Goal: Information Seeking & Learning: Learn about a topic

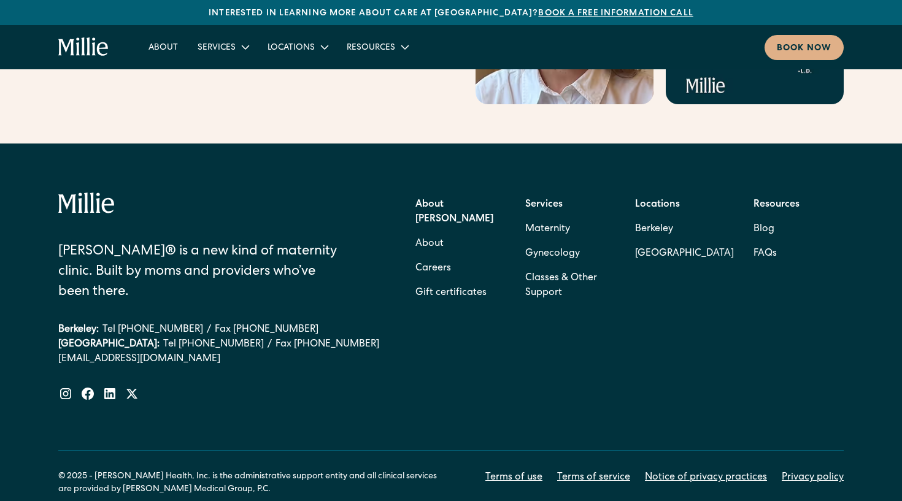
scroll to position [5007, 0]
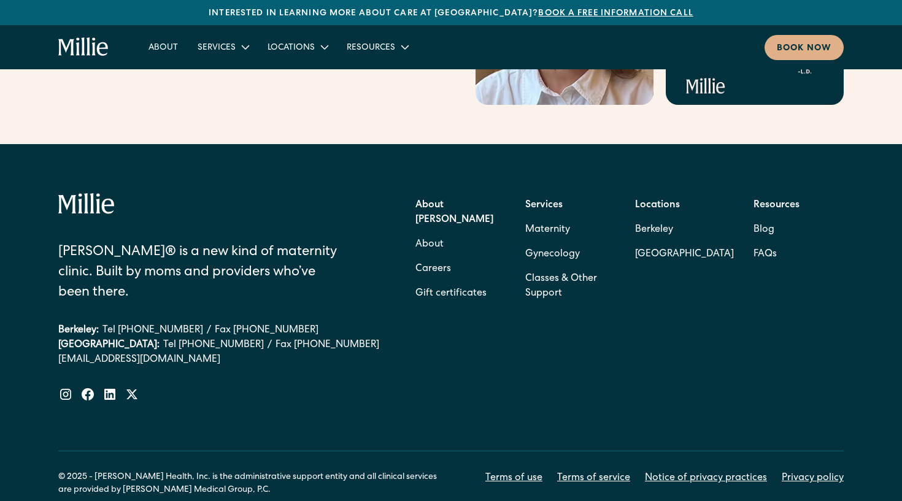
click at [452, 201] on div "About Millie About Careers Gift certificates" at bounding box center [460, 249] width 90 height 113
click at [440, 257] on link "Careers" at bounding box center [433, 269] width 36 height 25
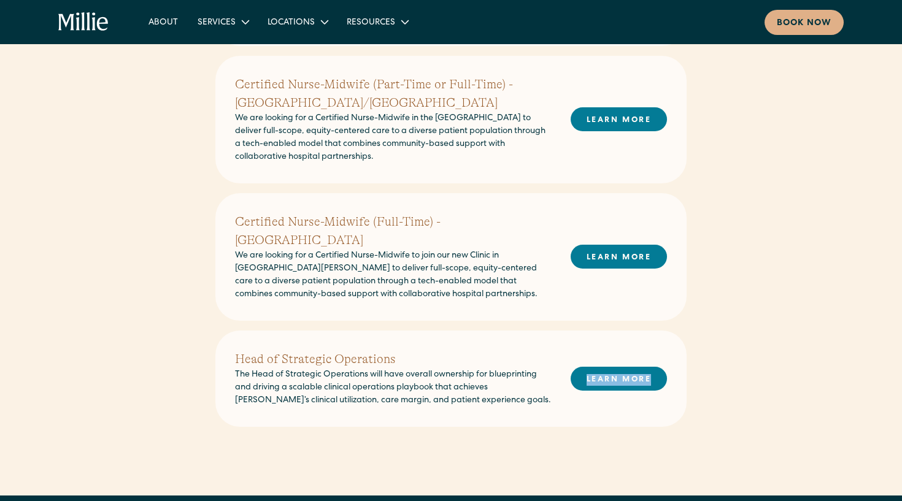
scroll to position [421, 0]
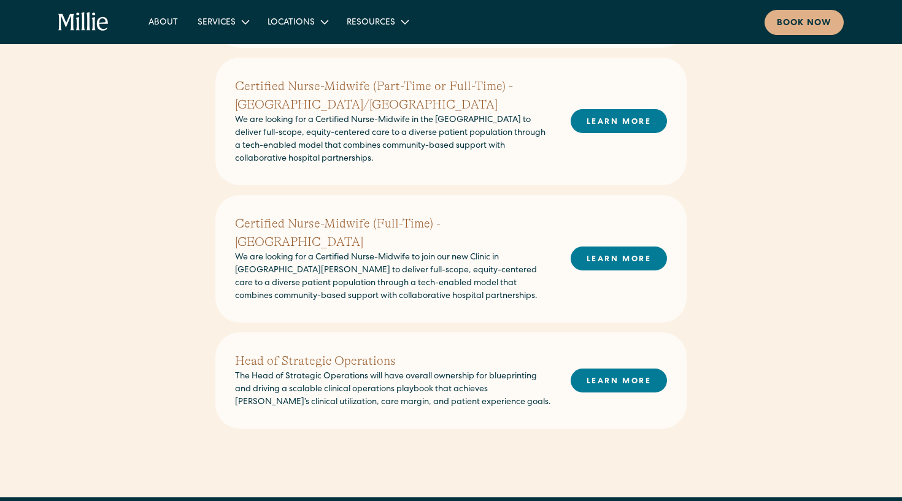
click at [443, 311] on div "Senior Brand & Community Manager We’re looking for a mission-aligned, creative,…" at bounding box center [450, 190] width 471 height 477
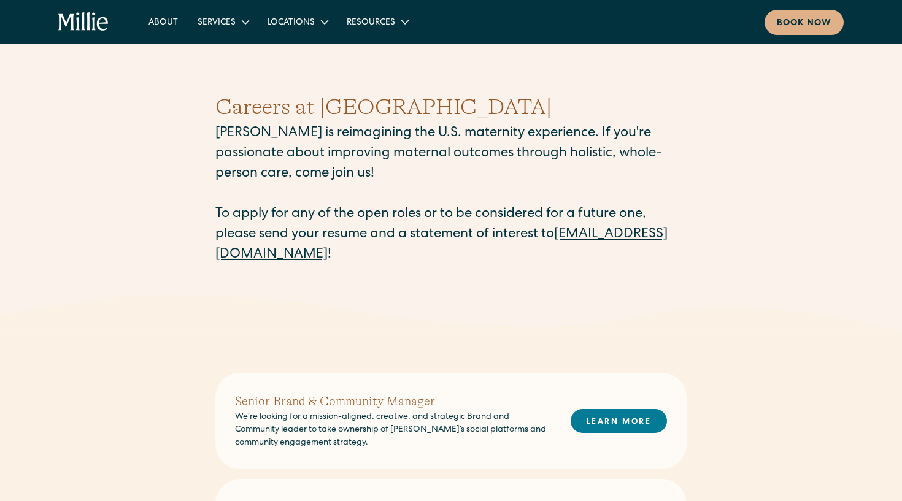
scroll to position [0, 0]
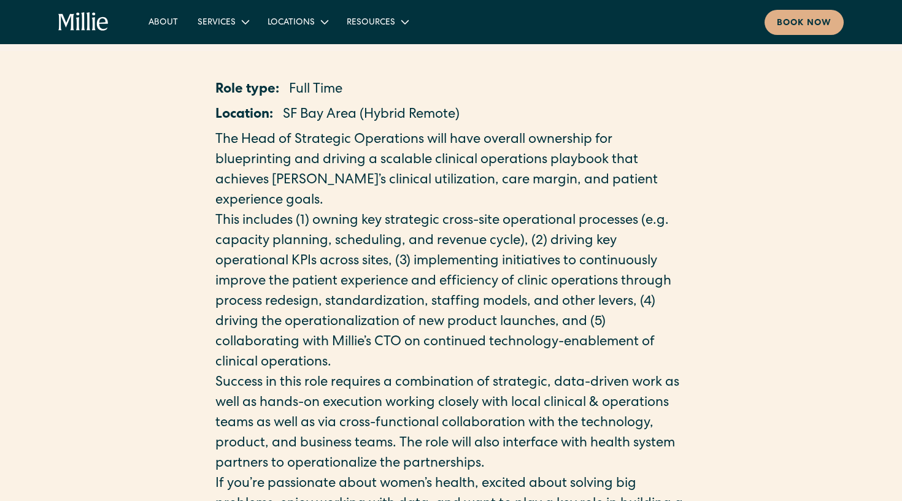
scroll to position [185, 0]
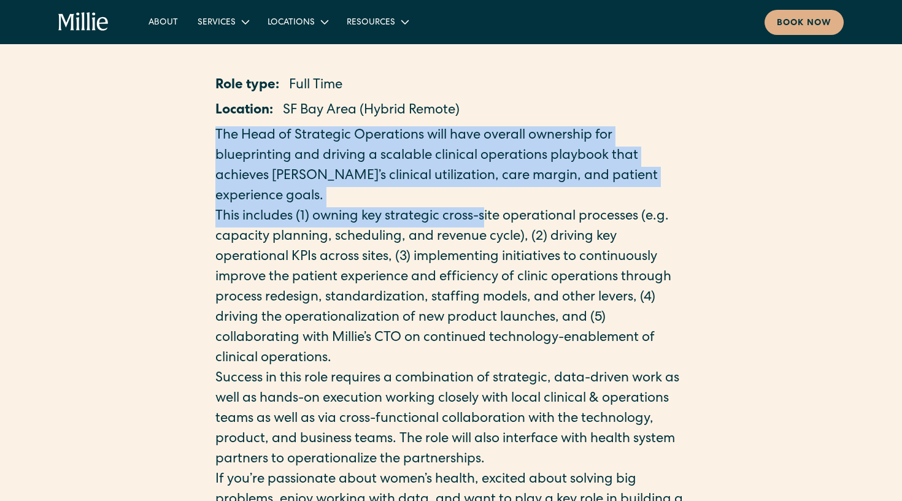
drag, startPoint x: 515, startPoint y: 108, endPoint x: 486, endPoint y: 210, distance: 105.8
click at [486, 210] on p "This includes (1) owning key strategic cross-site operational processes (e.g. c…" at bounding box center [450, 288] width 471 height 162
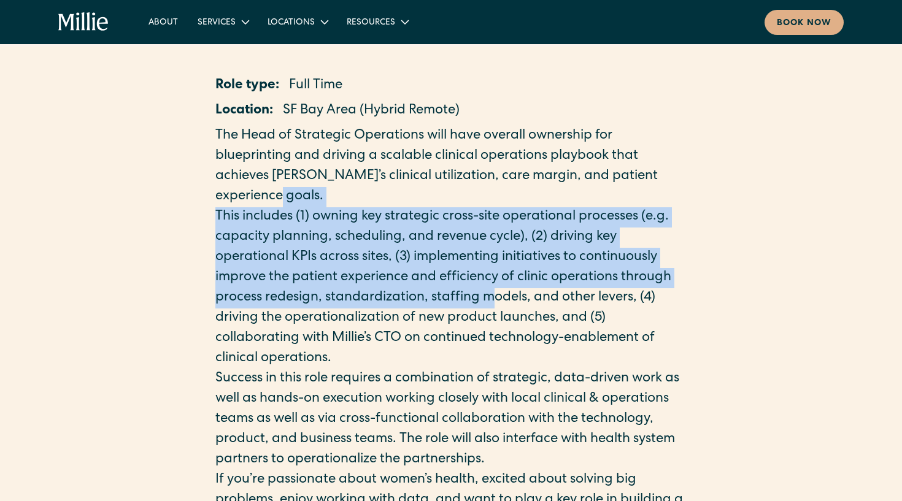
drag, startPoint x: 494, startPoint y: 191, endPoint x: 491, endPoint y: 311, distance: 119.7
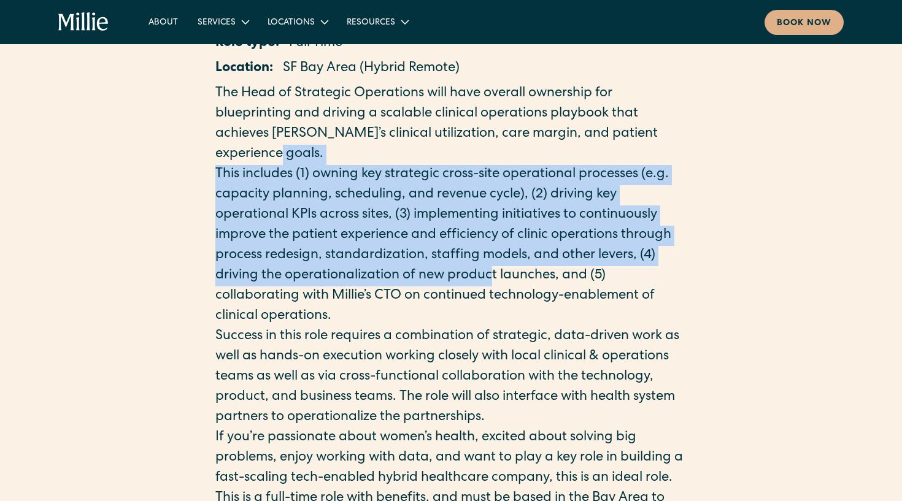
scroll to position [236, 0]
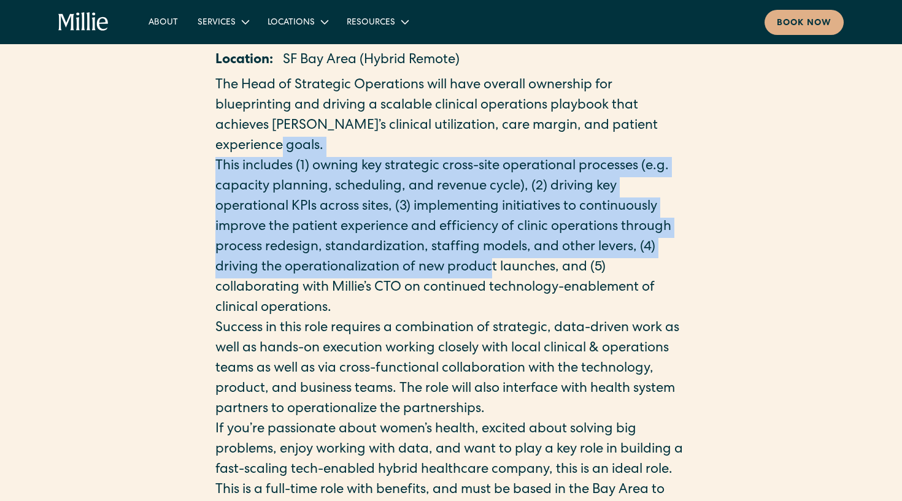
drag, startPoint x: 499, startPoint y: 312, endPoint x: 607, endPoint y: 150, distance: 194.6
click at [607, 150] on p "The Head of Strategic Operations will have overall ownership for blueprinting a…" at bounding box center [450, 116] width 471 height 81
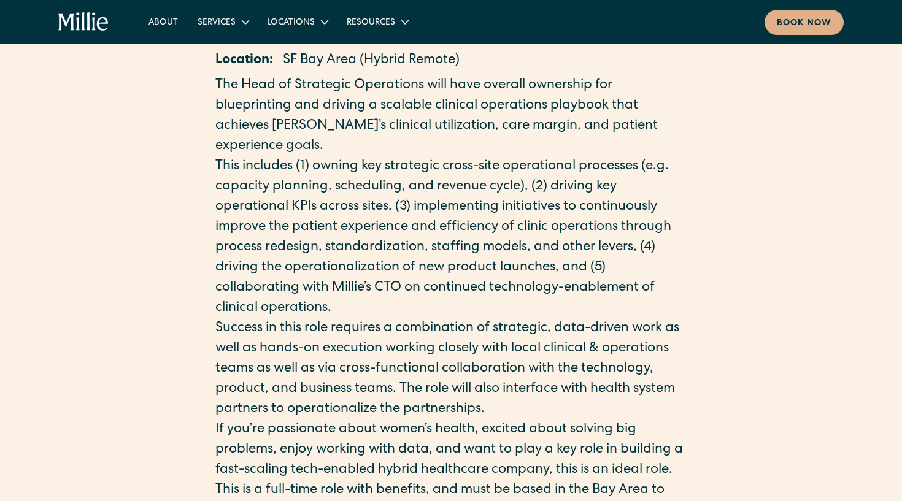
drag, startPoint x: 587, startPoint y: 151, endPoint x: 573, endPoint y: 306, distance: 155.8
click at [573, 306] on p "This includes (1) owning key strategic cross-site operational processes (e.g. c…" at bounding box center [450, 238] width 471 height 162
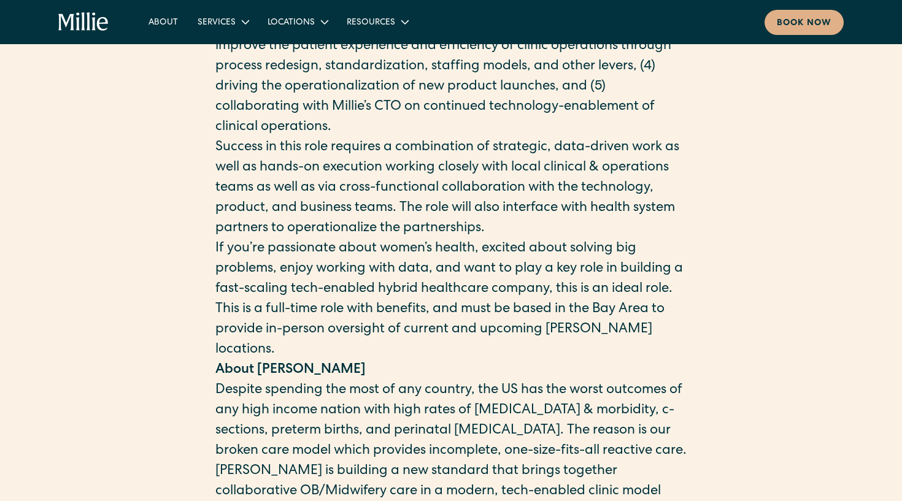
scroll to position [447, 0]
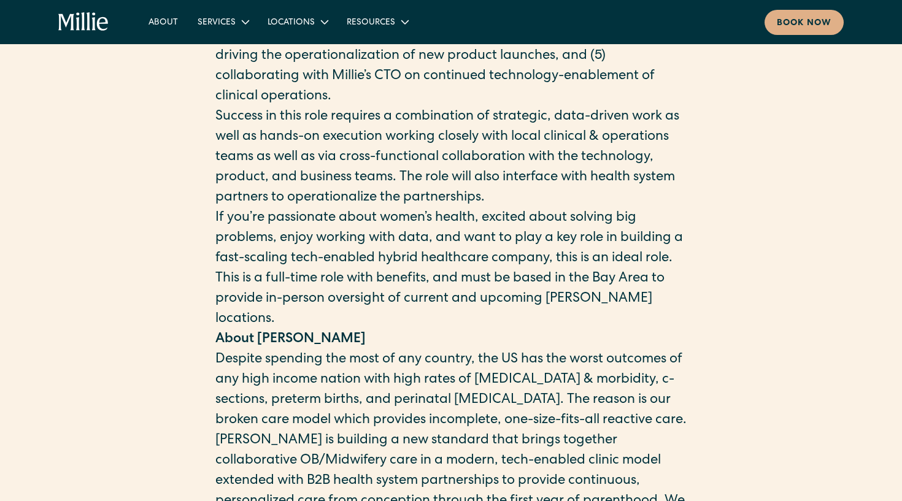
drag, startPoint x: 605, startPoint y: 202, endPoint x: 672, endPoint y: 104, distance: 118.4
click at [616, 187] on p "Success in this role requires a combination of strategic, data-driven work as w…" at bounding box center [450, 157] width 471 height 101
drag, startPoint x: 589, startPoint y: 207, endPoint x: 588, endPoint y: 271, distance: 63.8
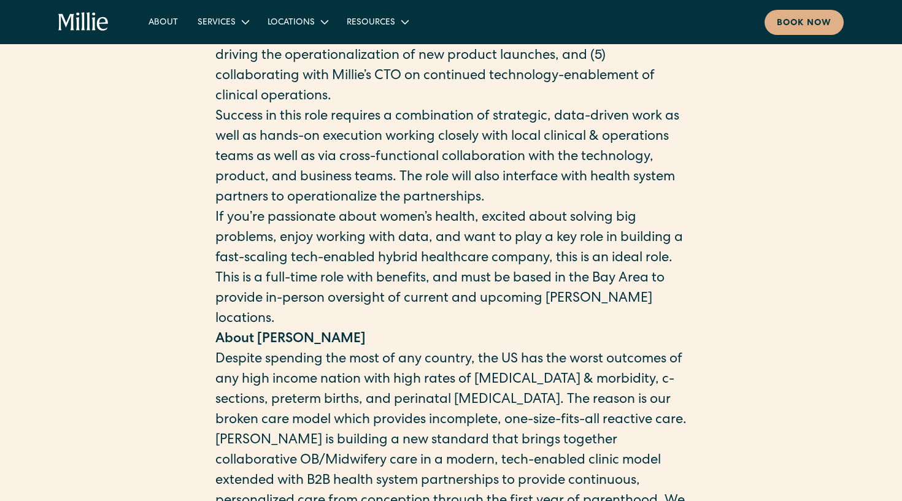
click at [588, 269] on p "If you’re passionate about women’s health, excited about solving big problems, …" at bounding box center [450, 239] width 471 height 61
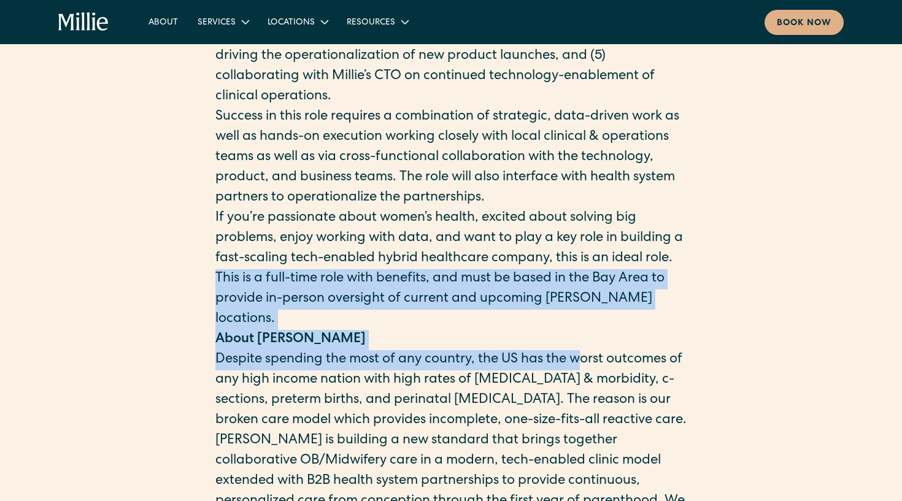
drag, startPoint x: 575, startPoint y: 280, endPoint x: 578, endPoint y: 364, distance: 84.1
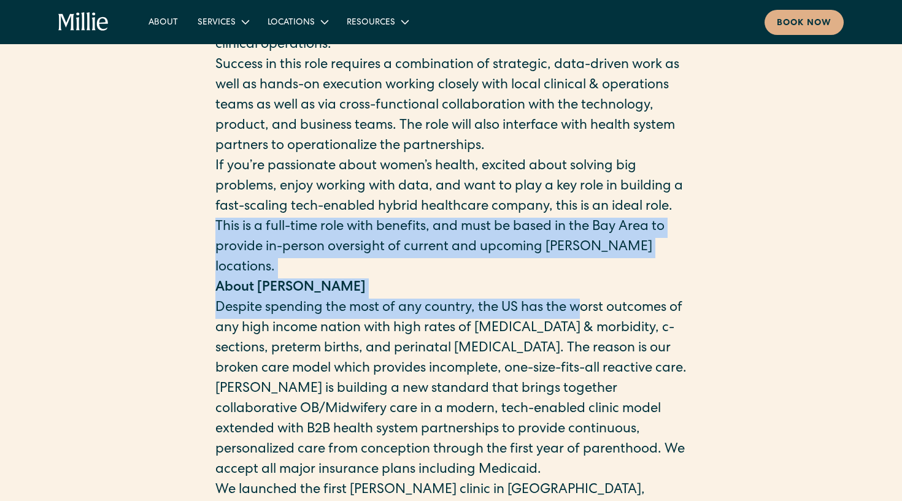
scroll to position [518, 0]
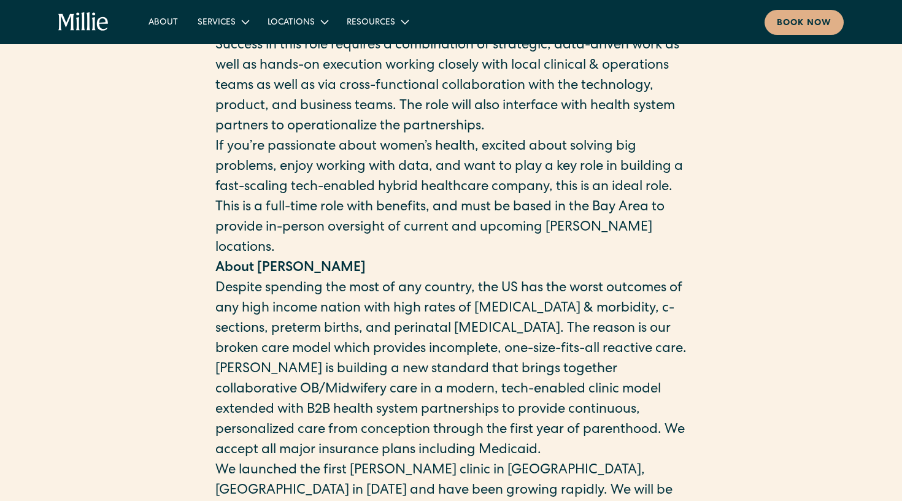
click at [588, 360] on p "Despite spending the most of any country, the US has the worst outcomes of any …" at bounding box center [450, 319] width 471 height 81
drag, startPoint x: 585, startPoint y: 370, endPoint x: 623, endPoint y: 275, distance: 101.8
click at [623, 275] on p "About [PERSON_NAME]" at bounding box center [450, 269] width 471 height 20
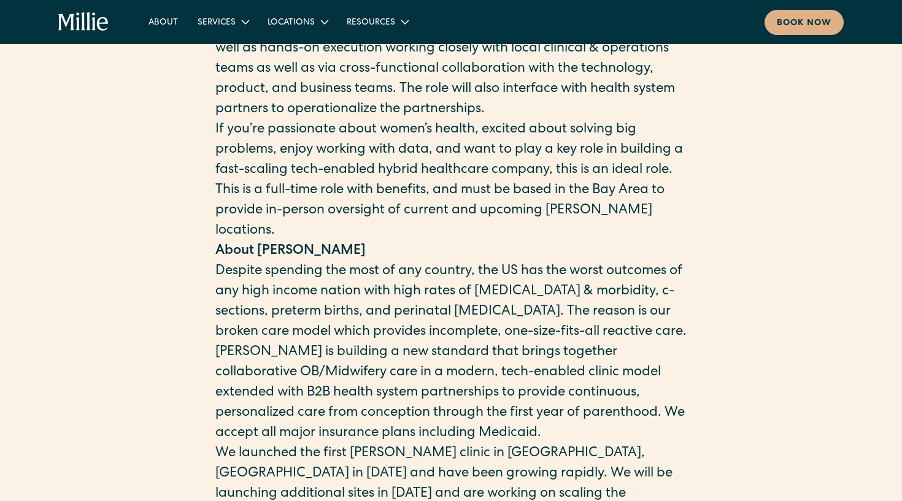
scroll to position [541, 0]
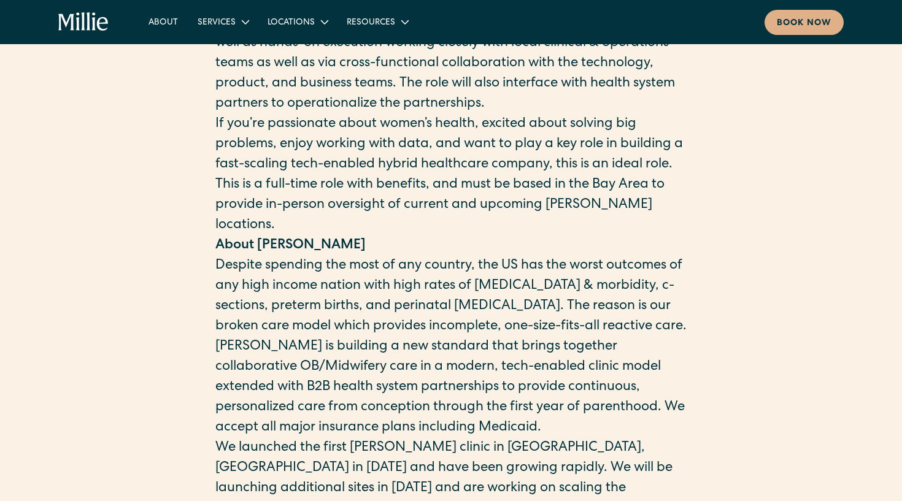
drag, startPoint x: 628, startPoint y: 252, endPoint x: 628, endPoint y: 351, distance: 99.4
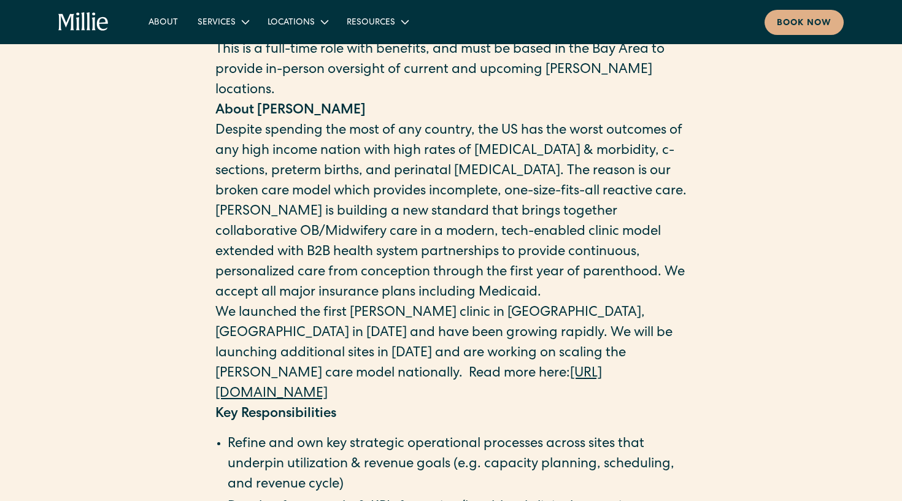
scroll to position [753, 0]
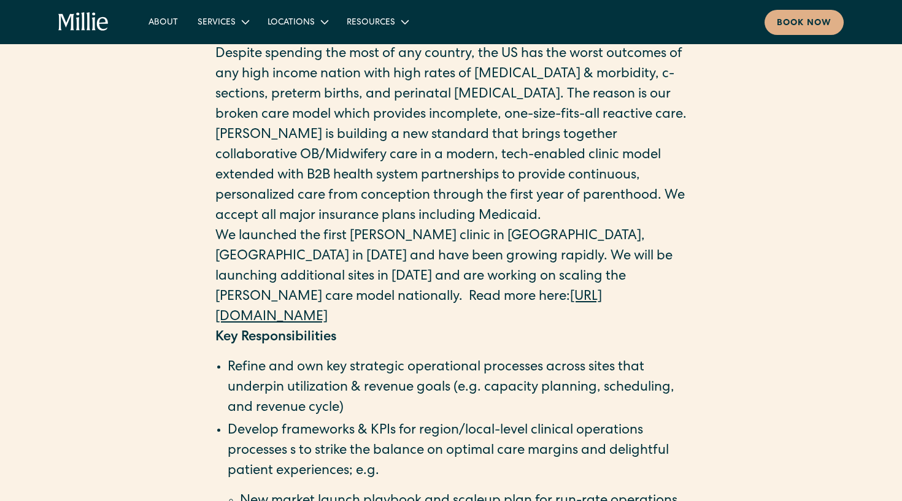
click at [644, 254] on p "We launched the first Millie clinic in Berkeley, CA in 2022 and have been growi…" at bounding box center [450, 277] width 471 height 101
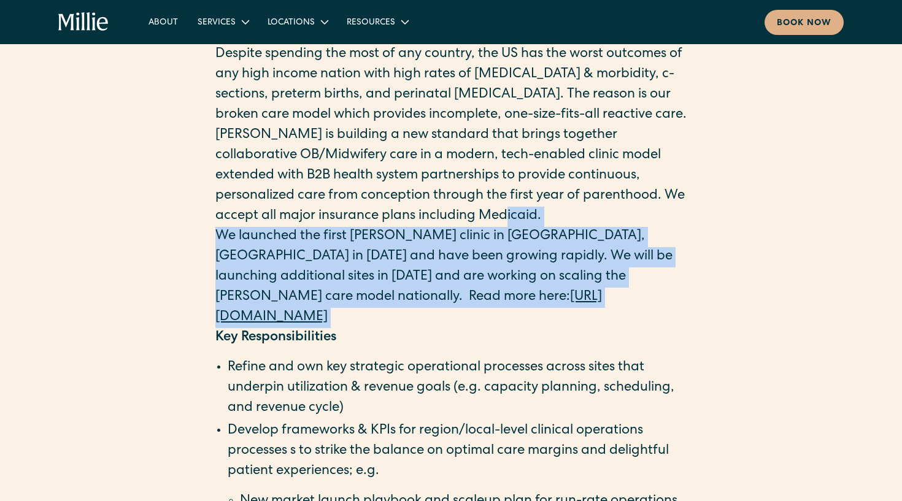
drag, startPoint x: 621, startPoint y: 316, endPoint x: 661, endPoint y: 235, distance: 90.5
click at [661, 227] on p "Millie is building a new standard that brings together collaborative OB/Midwife…" at bounding box center [450, 176] width 471 height 101
drag, startPoint x: 589, startPoint y: 322, endPoint x: 651, endPoint y: 242, distance: 101.8
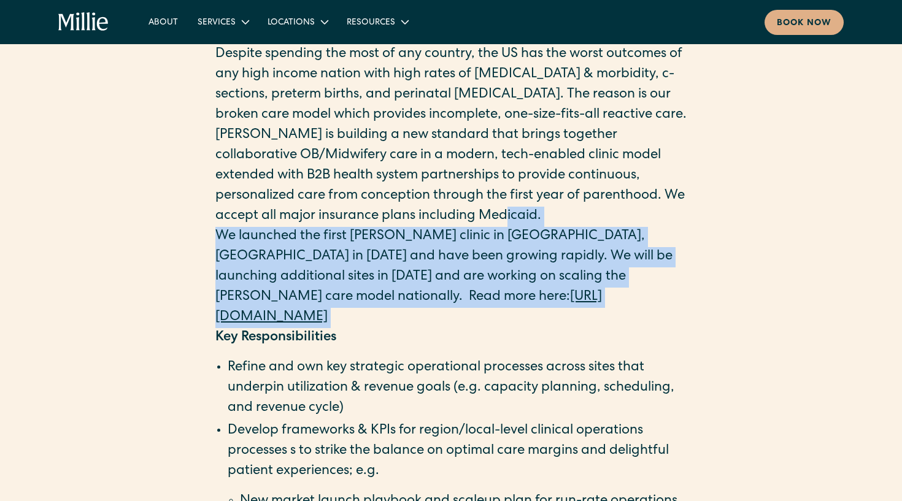
click at [651, 227] on p "Millie is building a new standard that brings together collaborative OB/Midwife…" at bounding box center [450, 176] width 471 height 101
drag, startPoint x: 586, startPoint y: 314, endPoint x: 659, endPoint y: 229, distance: 112.6
click at [659, 227] on p "Millie is building a new standard that brings together collaborative OB/Midwife…" at bounding box center [450, 176] width 471 height 101
drag, startPoint x: 569, startPoint y: 324, endPoint x: 637, endPoint y: 243, distance: 106.2
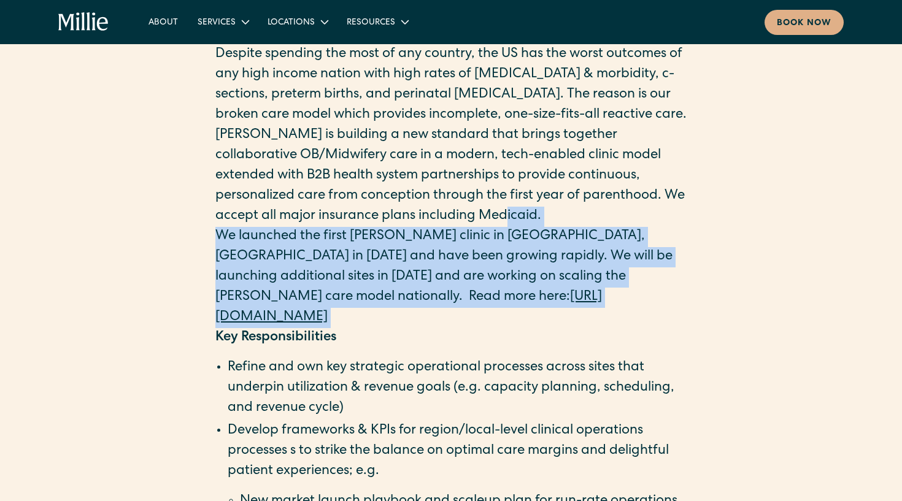
click at [637, 227] on p "Millie is building a new standard that brings together collaborative OB/Midwife…" at bounding box center [450, 176] width 471 height 101
drag, startPoint x: 561, startPoint y: 315, endPoint x: 624, endPoint y: 230, distance: 106.5
click at [624, 227] on p "Millie is building a new standard that brings together collaborative OB/Midwife…" at bounding box center [450, 176] width 471 height 101
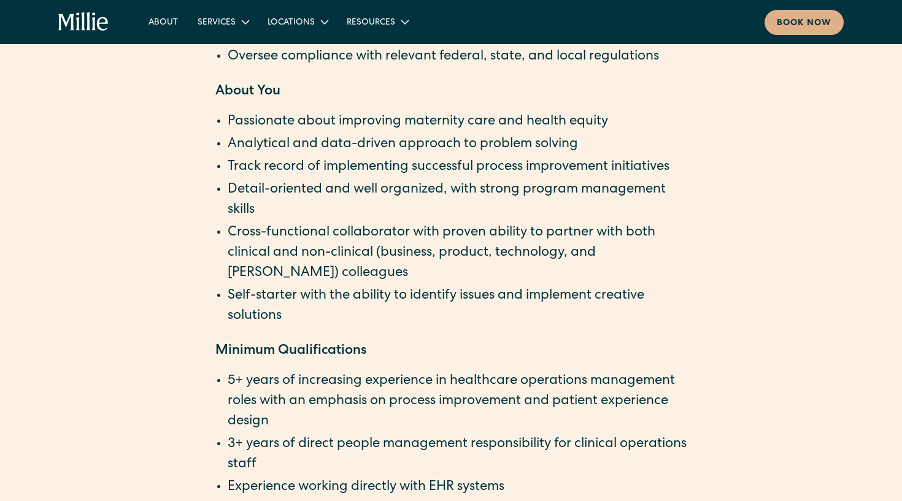
scroll to position [1716, 0]
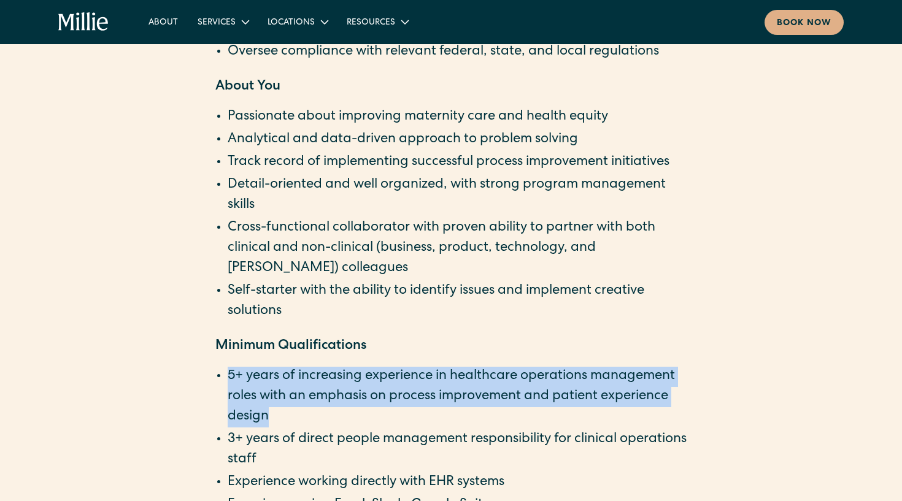
drag, startPoint x: 498, startPoint y: 419, endPoint x: 535, endPoint y: 356, distance: 73.1
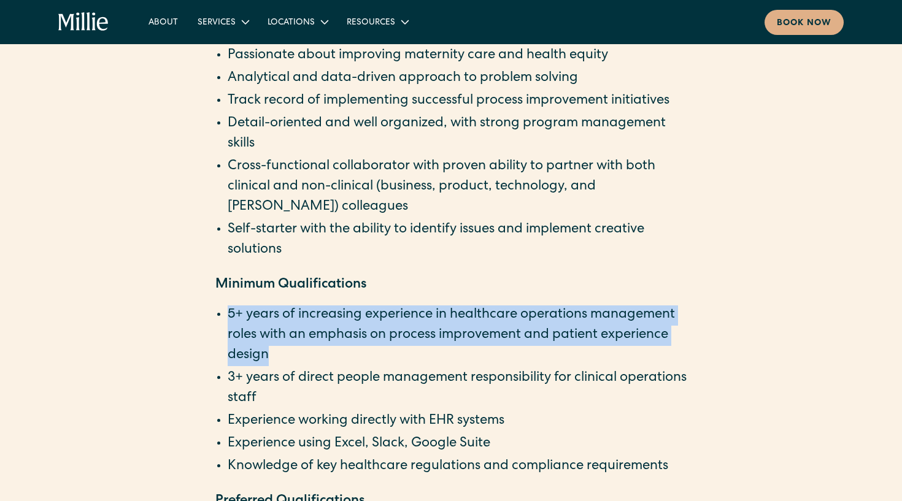
scroll to position [1792, 0]
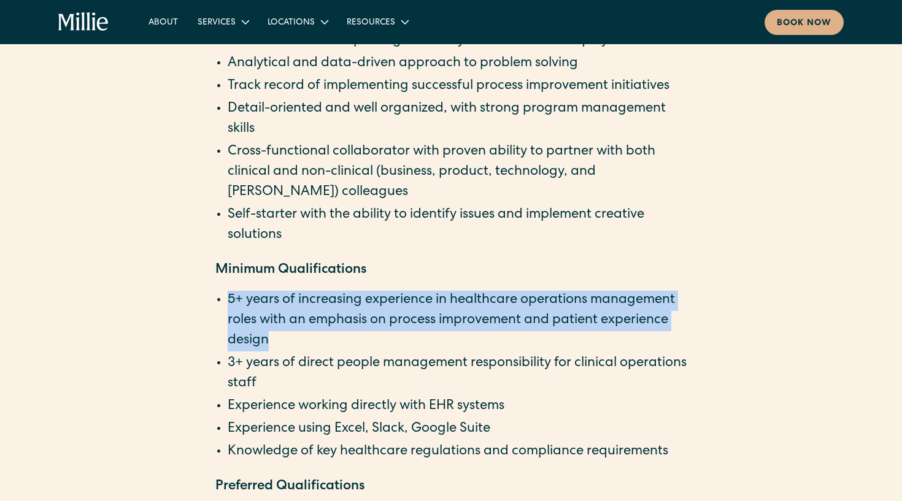
click at [545, 343] on li "5+ years of increasing experience in healthcare operations management roles wit…" at bounding box center [457, 321] width 459 height 61
drag, startPoint x: 567, startPoint y: 347, endPoint x: 594, endPoint y: 283, distance: 69.0
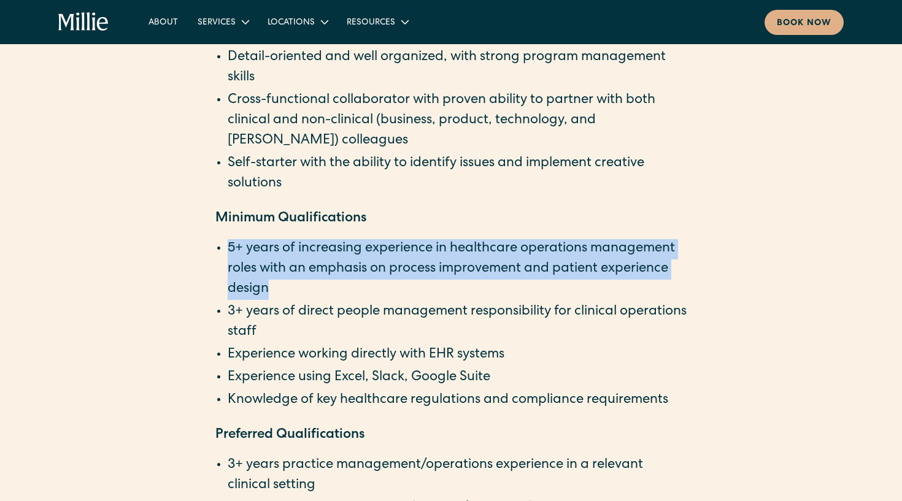
scroll to position [1881, 0]
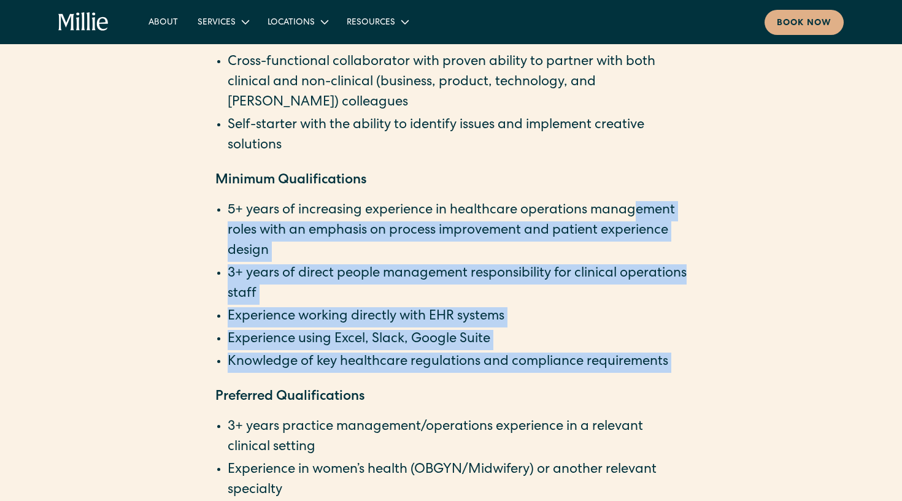
drag, startPoint x: 536, startPoint y: 377, endPoint x: 637, endPoint y: 204, distance: 199.9
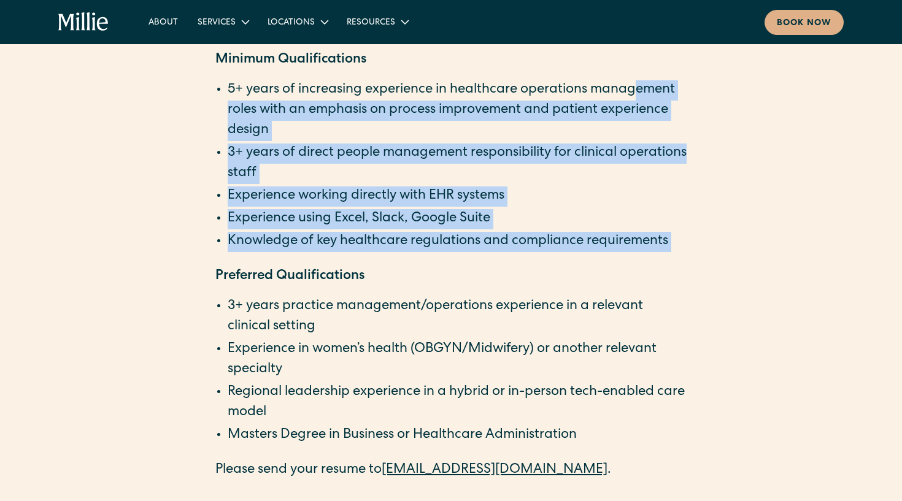
click at [637, 204] on li "Experience working directly with EHR systems" at bounding box center [457, 196] width 459 height 20
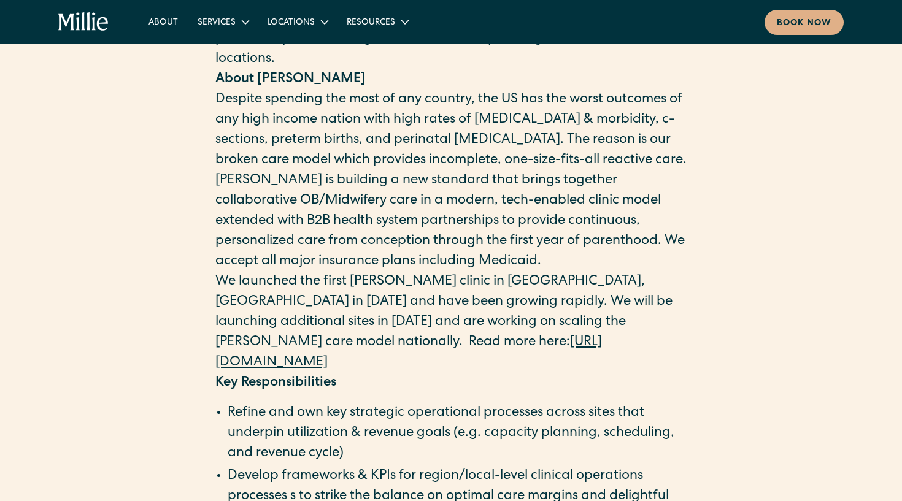
scroll to position [664, 0]
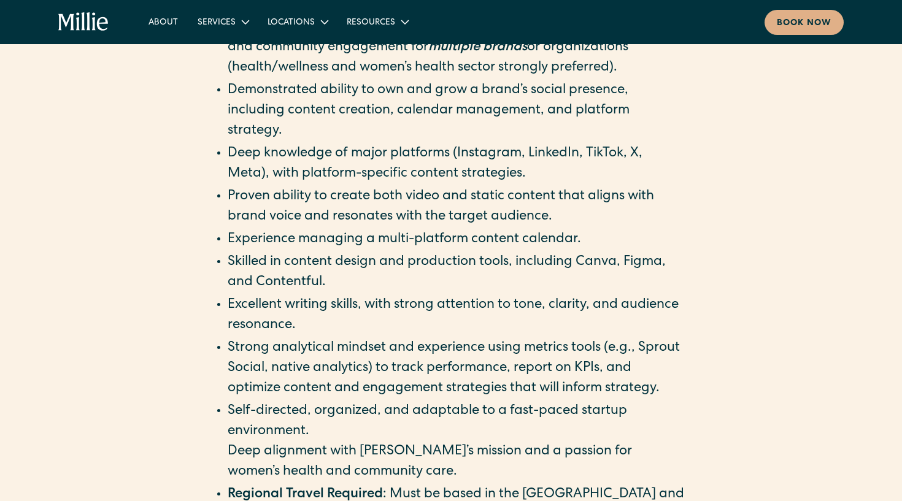
scroll to position [1398, 0]
